Goal: Find specific page/section: Find specific page/section

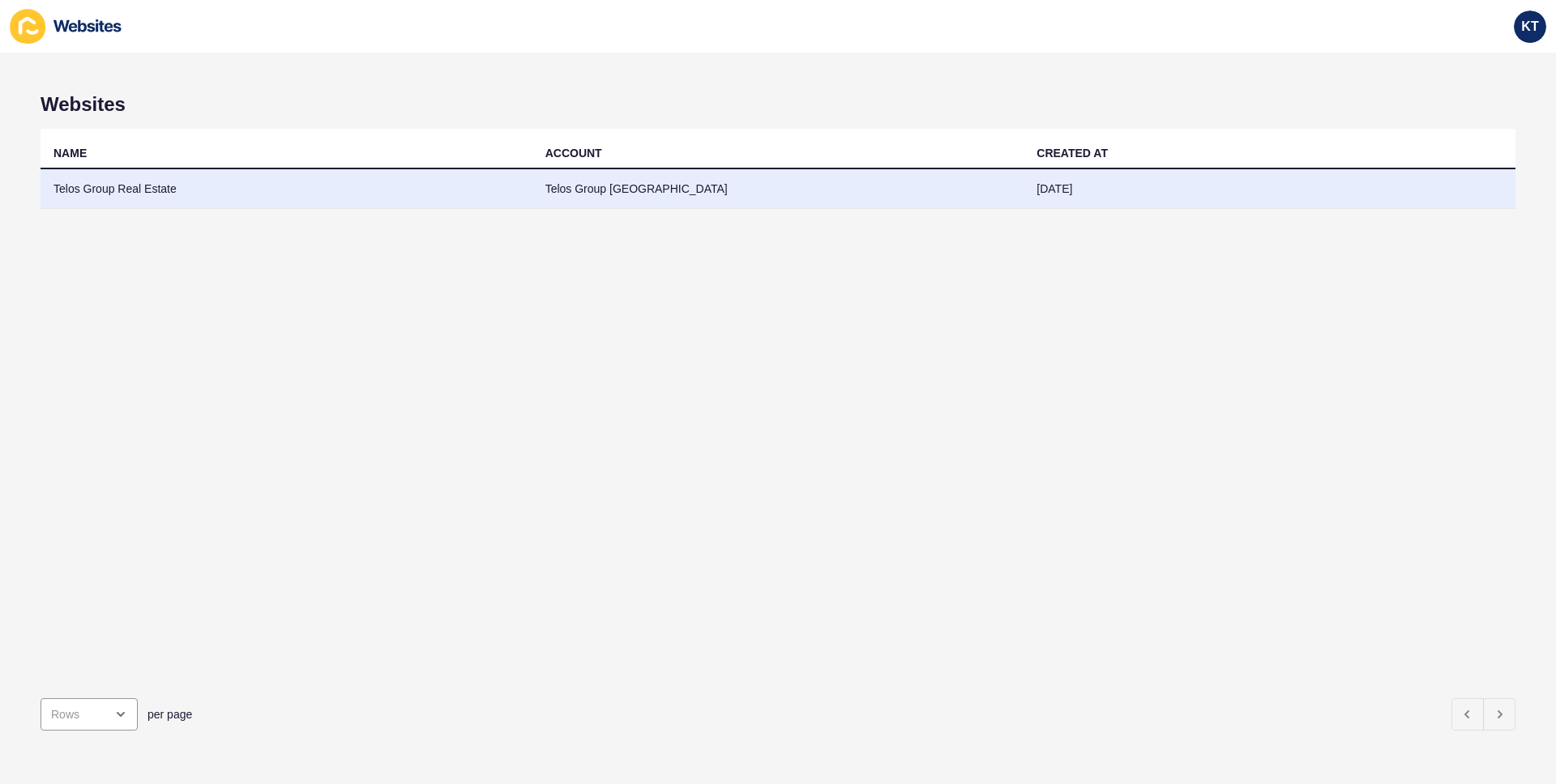
click at [95, 184] on td "Telos Group Real Estate" at bounding box center [286, 189] width 492 height 40
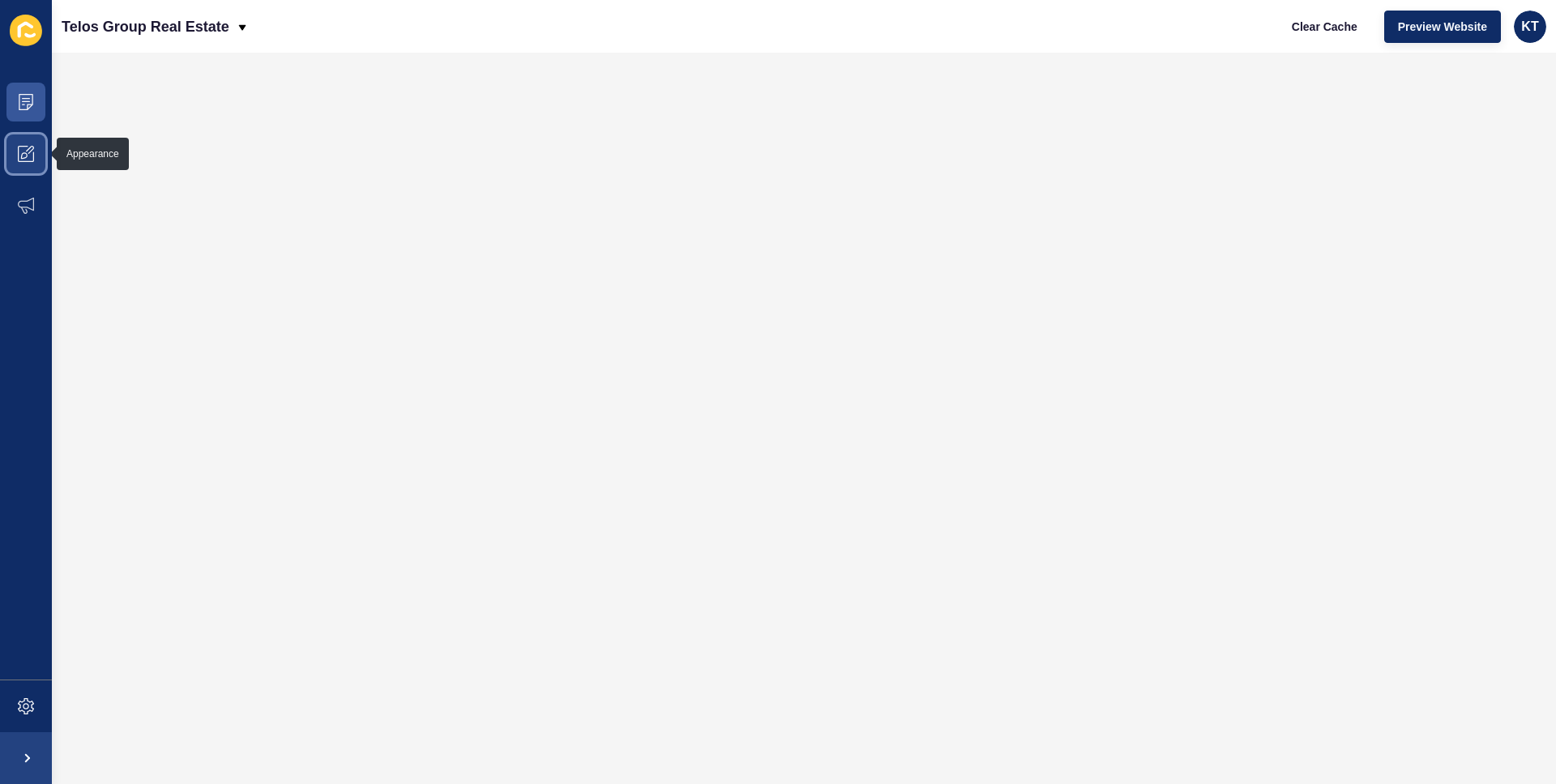
click at [29, 149] on icon at bounding box center [26, 154] width 16 height 16
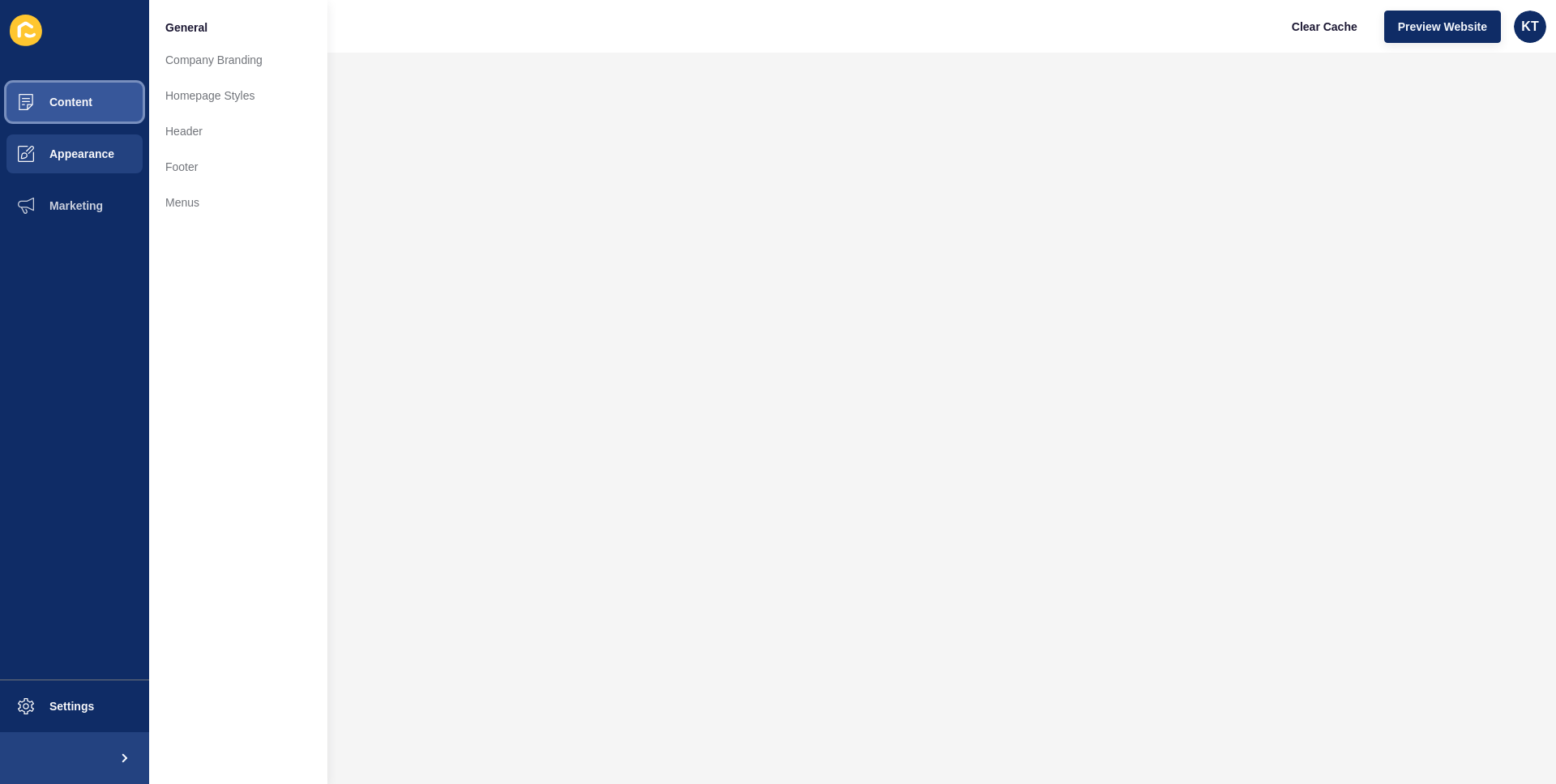
click at [99, 100] on button "Content" at bounding box center [74, 101] width 149 height 52
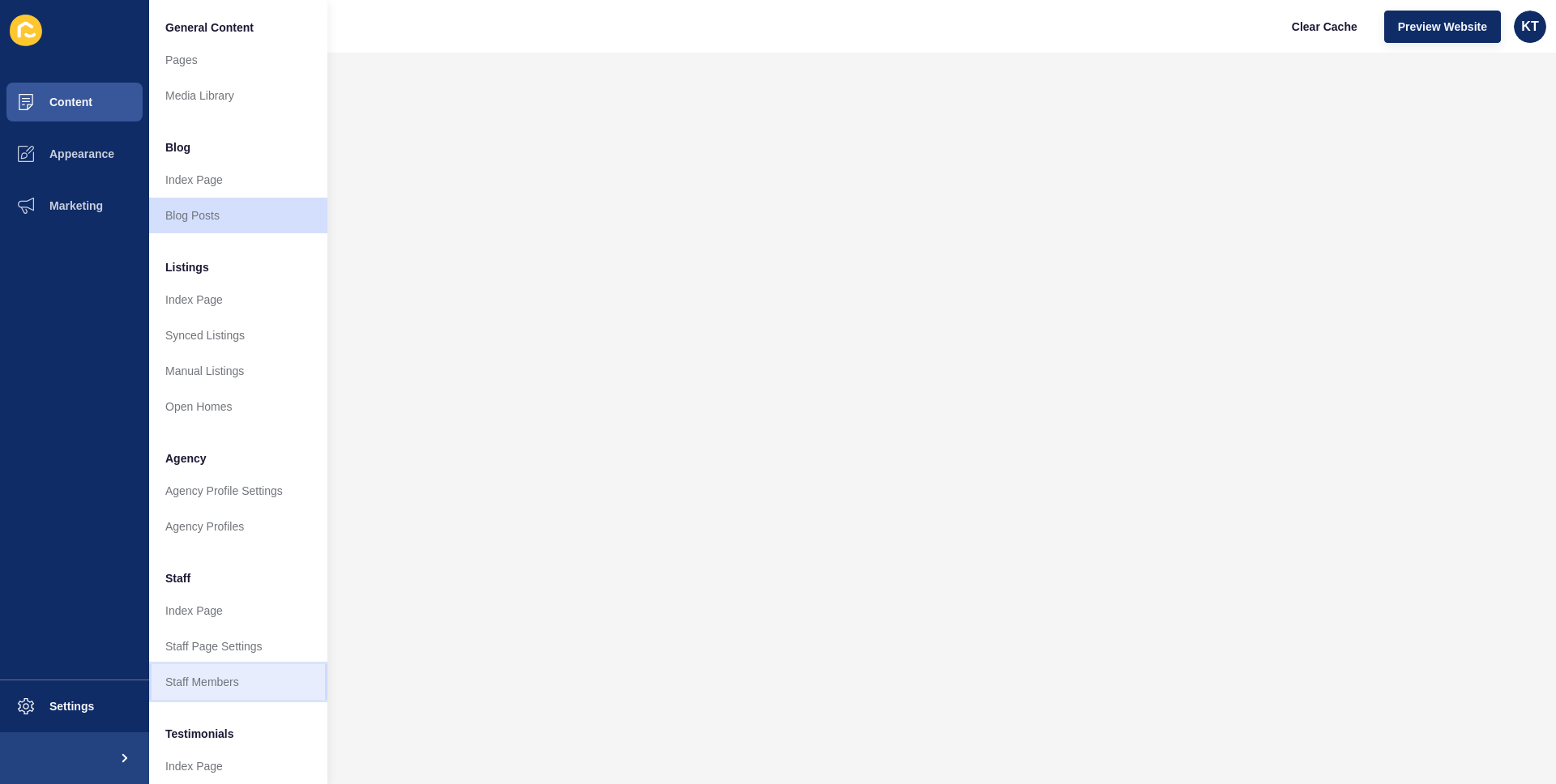
click at [191, 676] on link "Staff Members" at bounding box center [238, 682] width 178 height 35
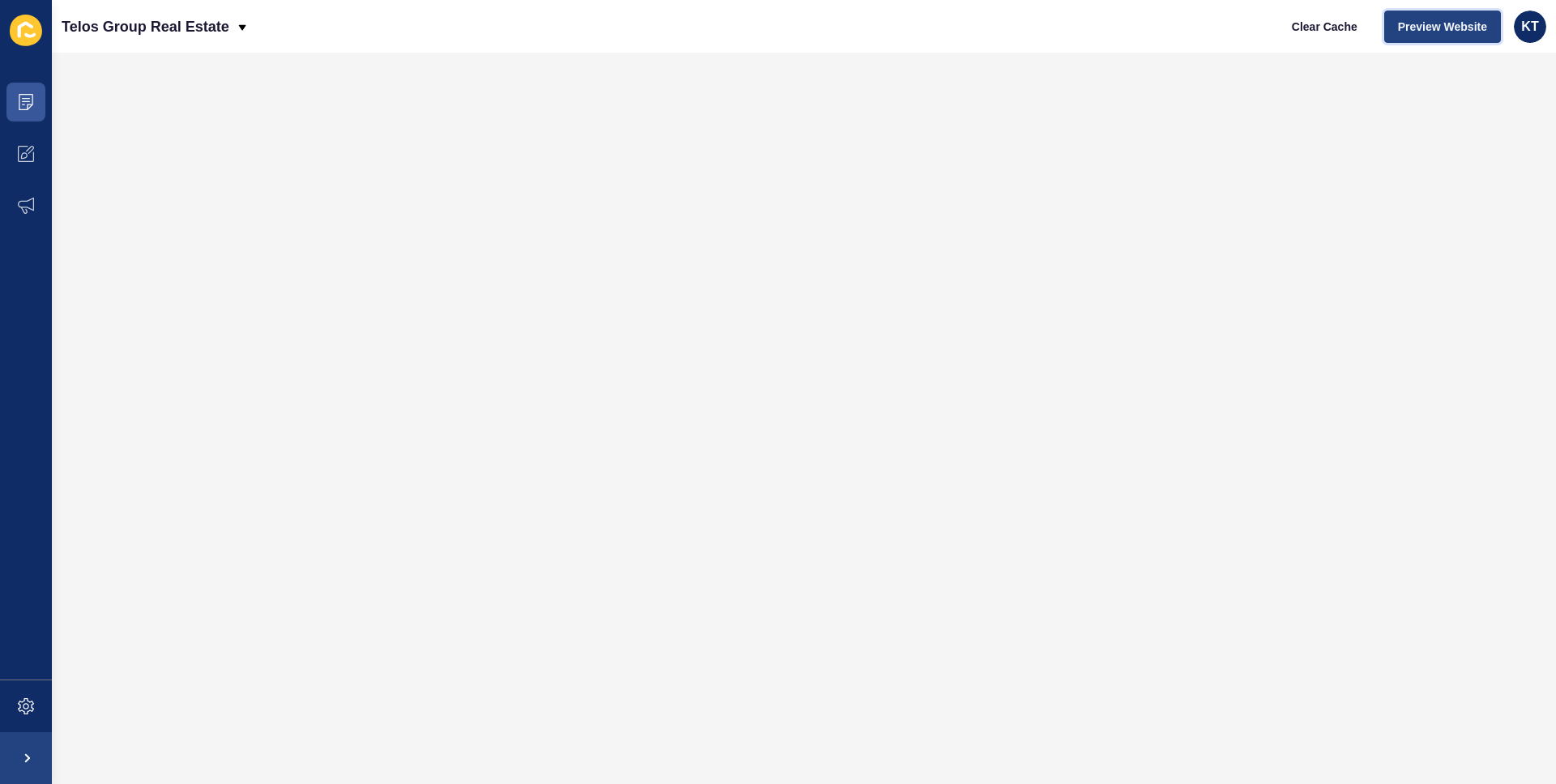
click at [1440, 26] on span "Preview Website" at bounding box center [1442, 27] width 89 height 16
